Goal: Task Accomplishment & Management: Use online tool/utility

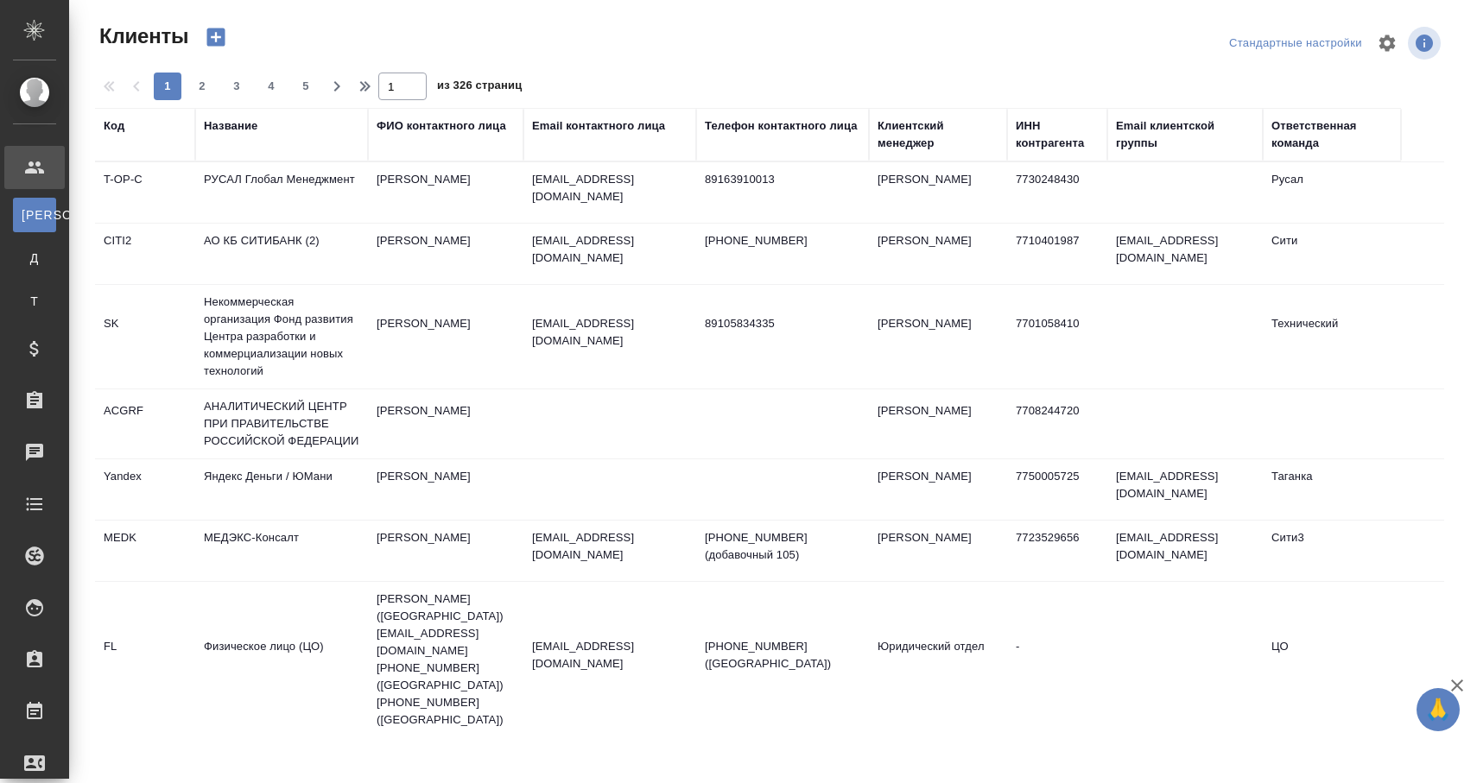
select select "RU"
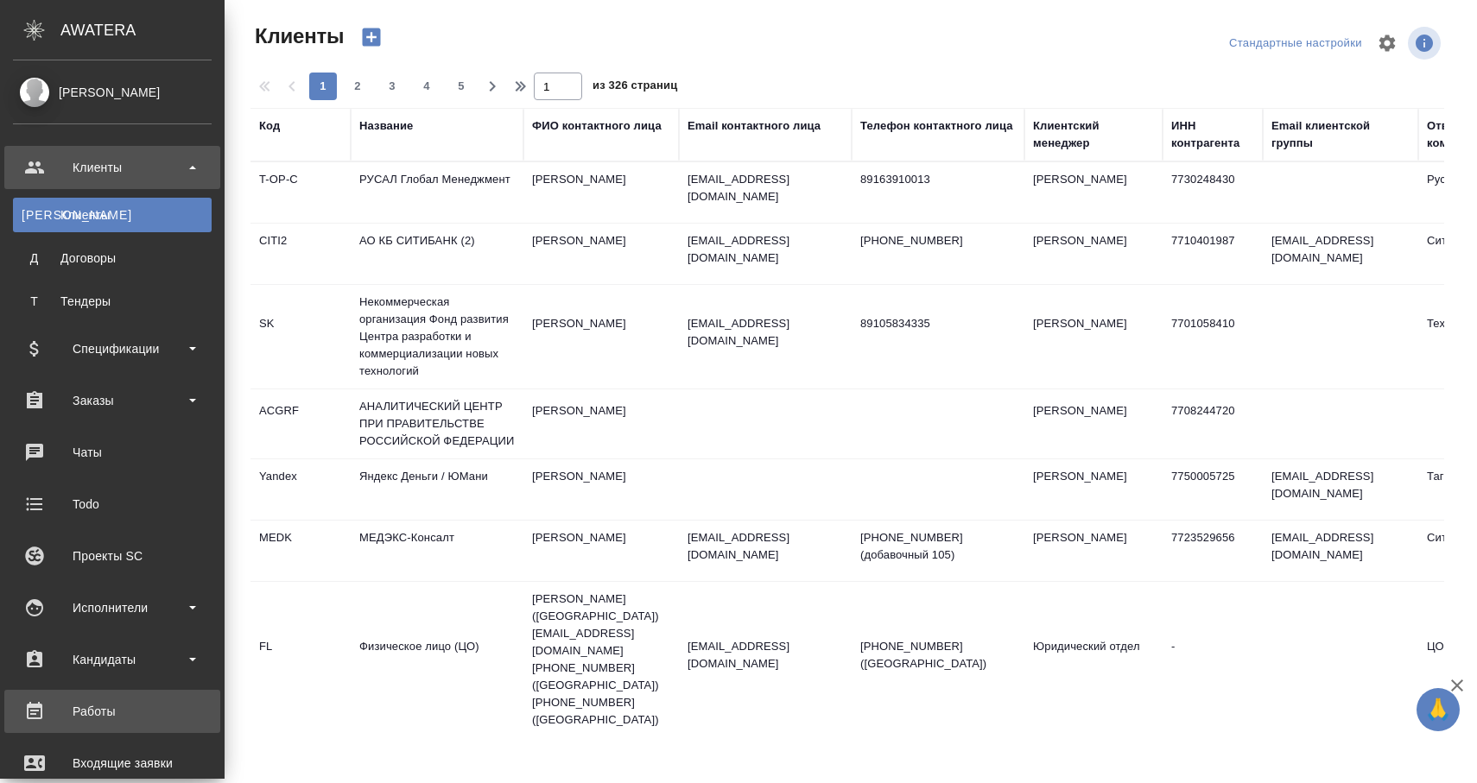
click at [73, 710] on div "Работы" at bounding box center [112, 712] width 199 height 26
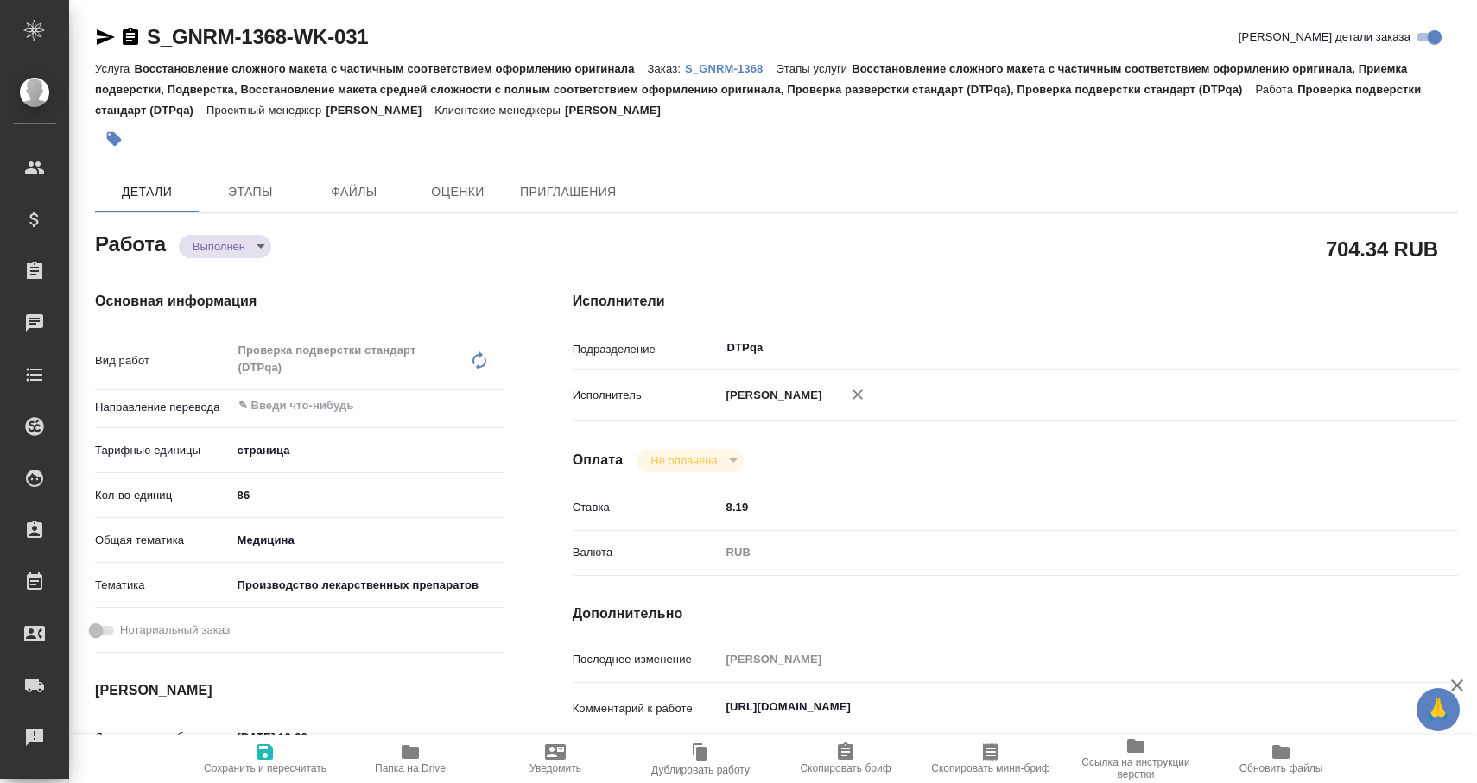
type textarea "x"
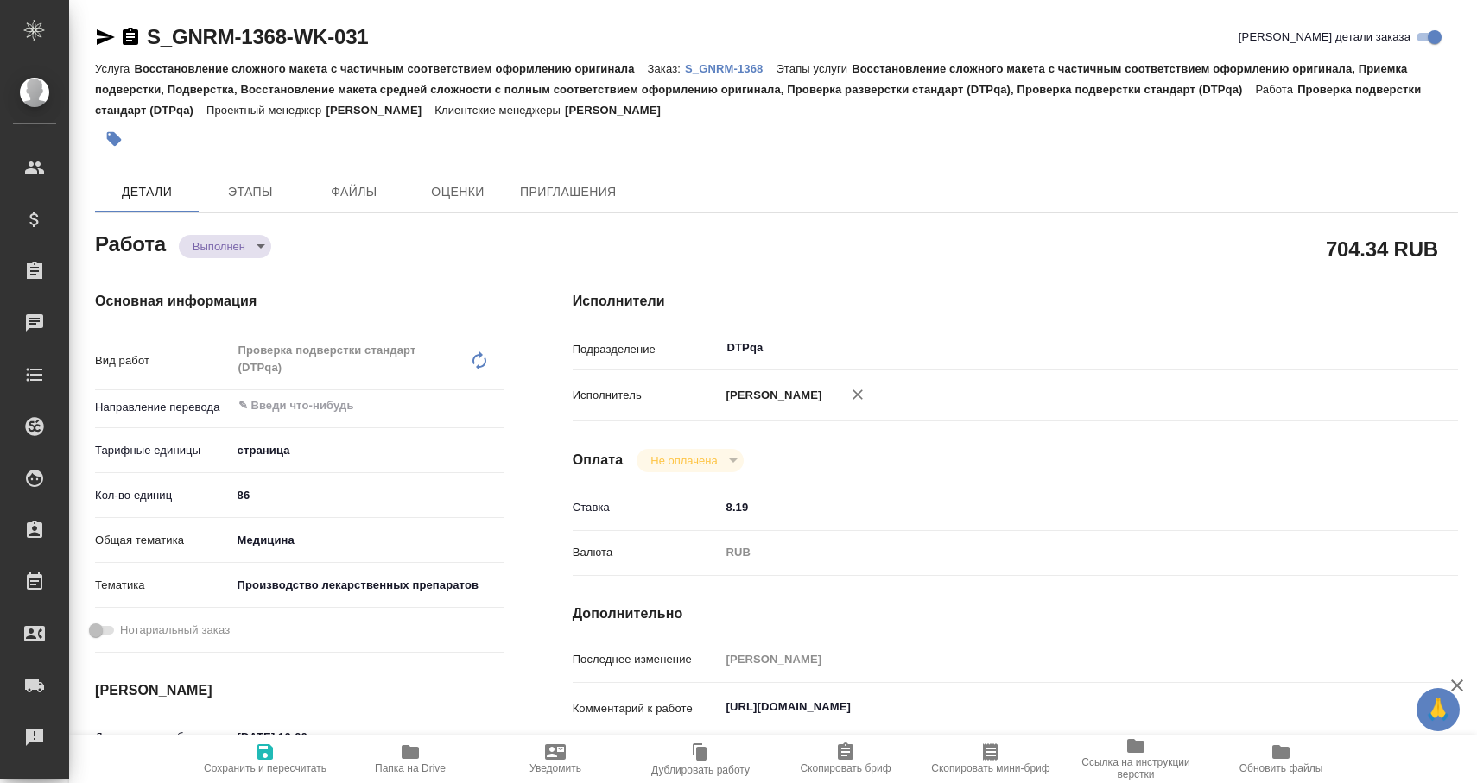
type textarea "x"
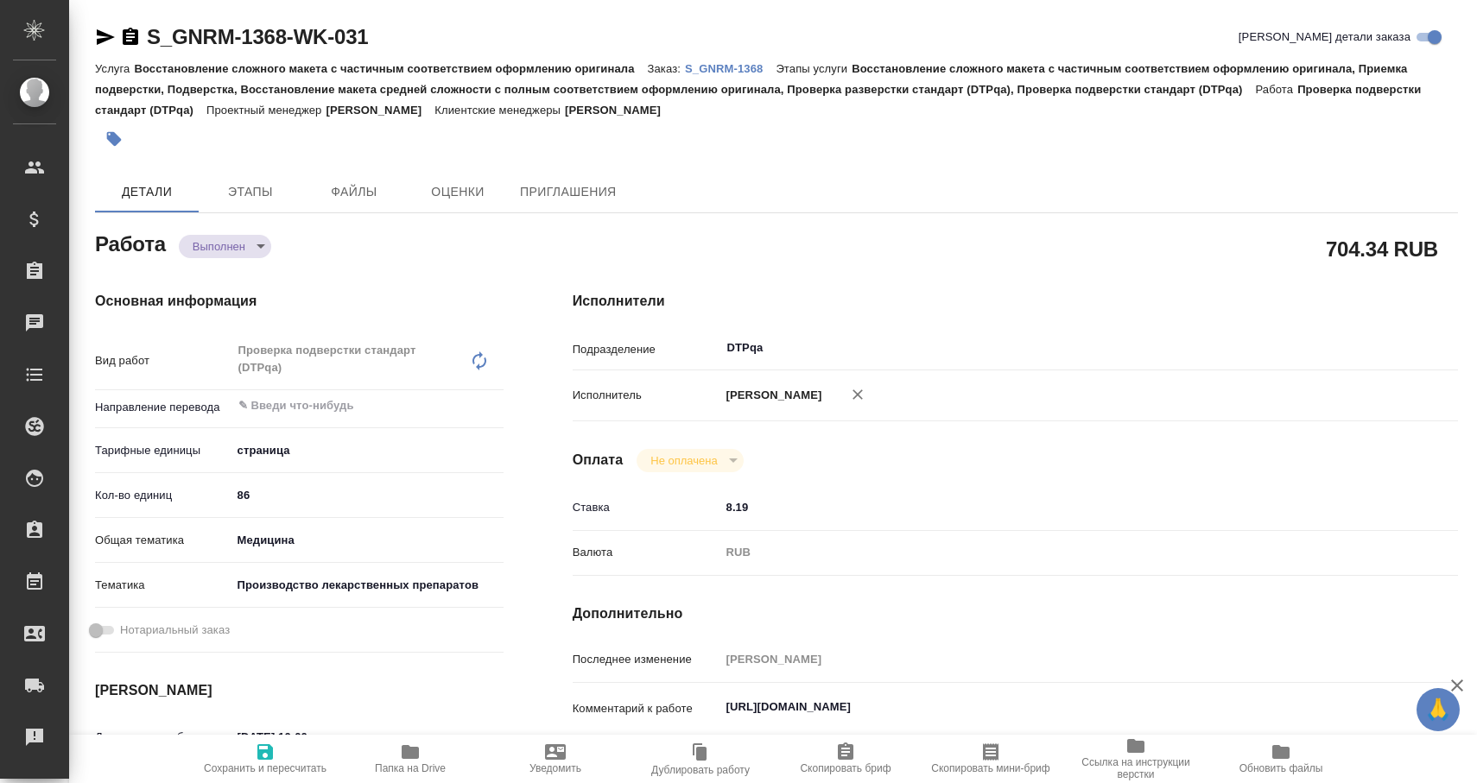
type textarea "x"
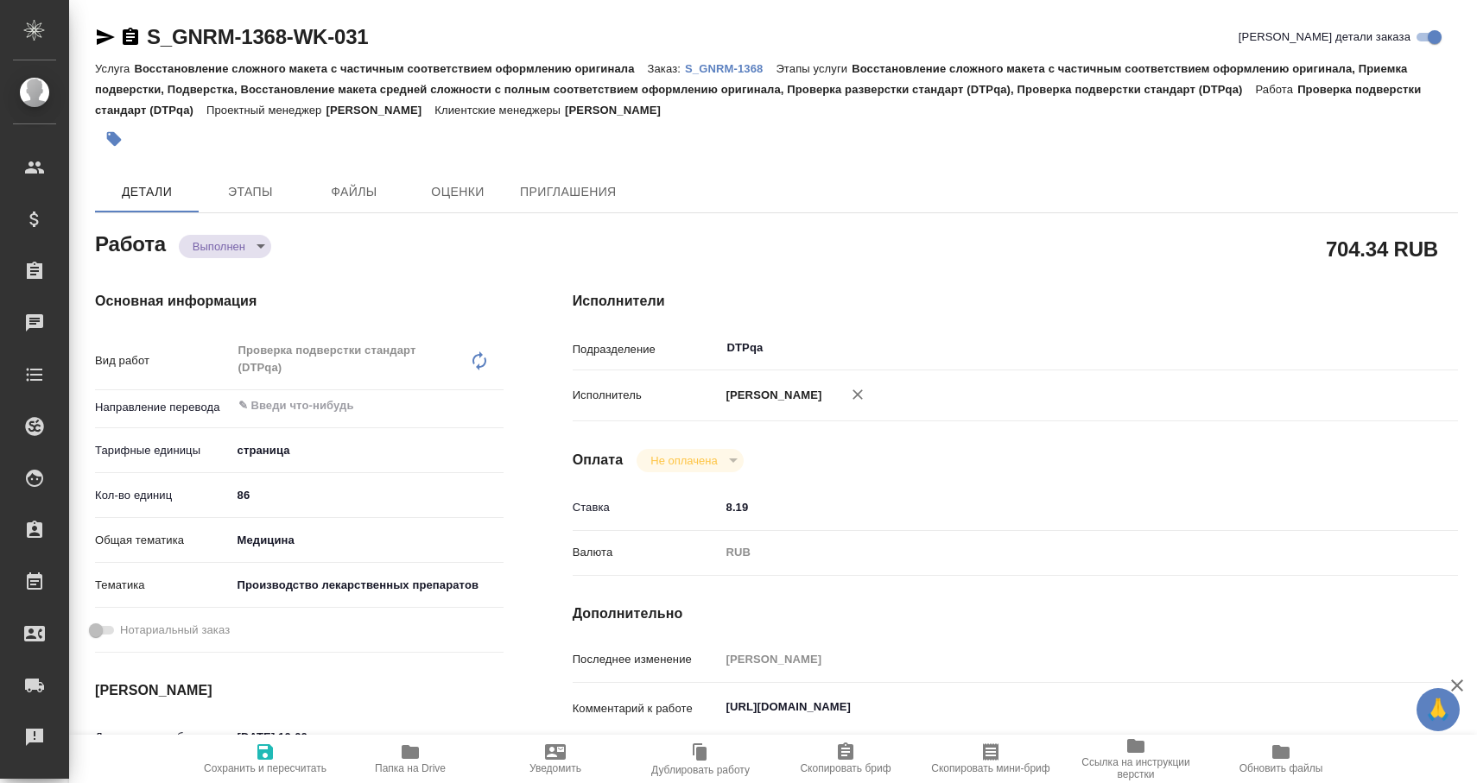
type textarea "x"
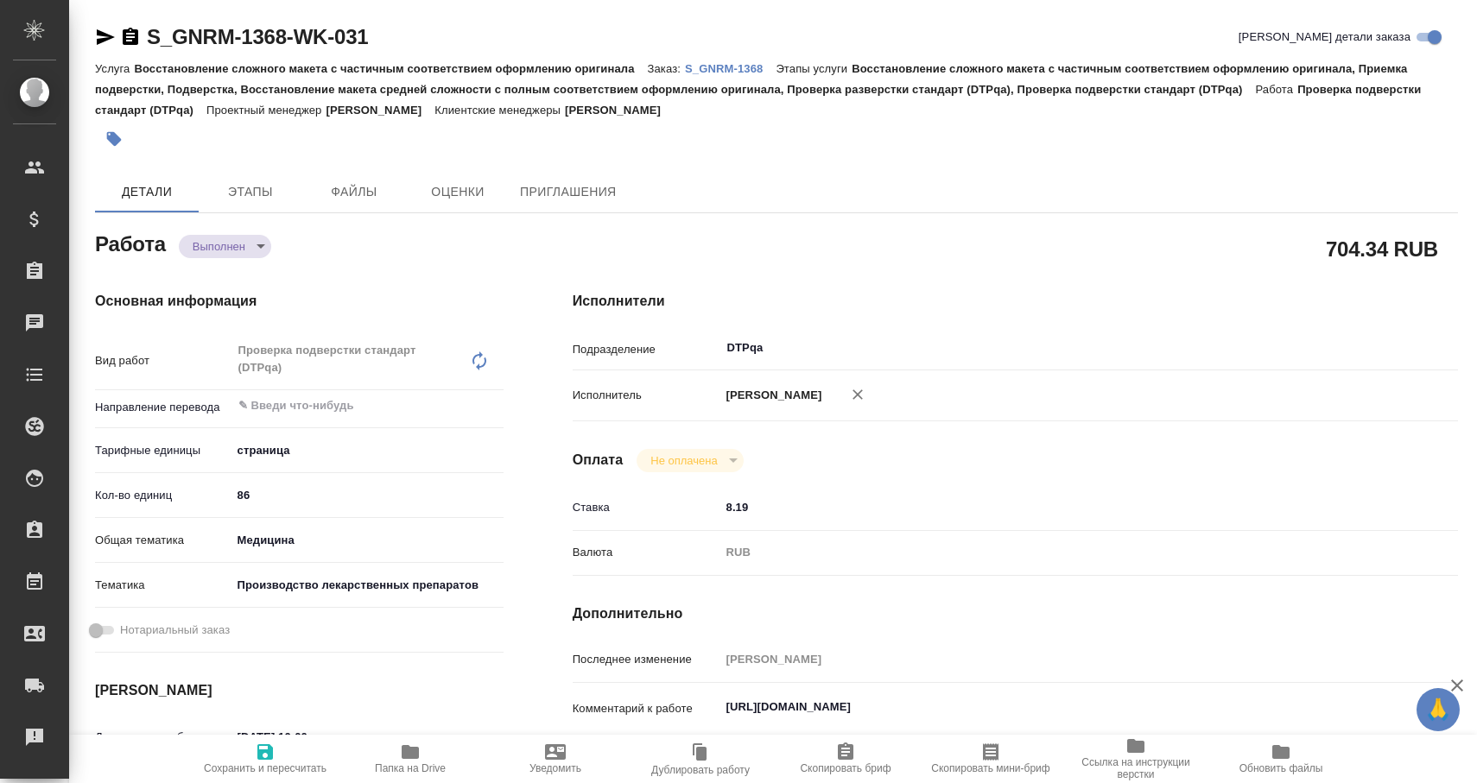
click at [396, 757] on span "Папка на Drive" at bounding box center [410, 758] width 124 height 33
